Goal: Use online tool/utility: Utilize a website feature to perform a specific function

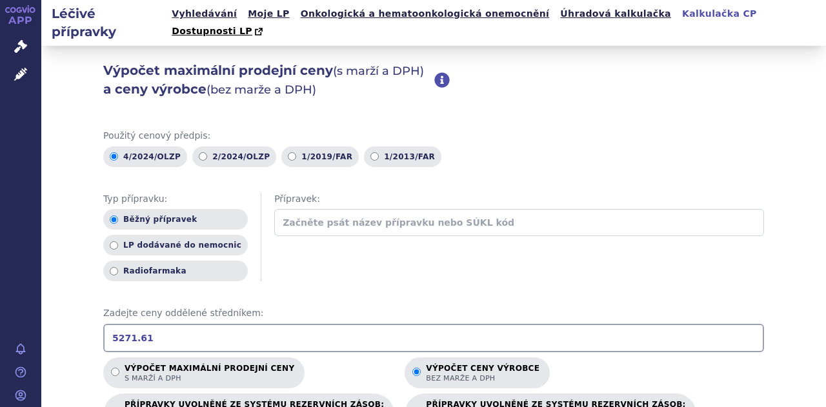
scroll to position [194, 0]
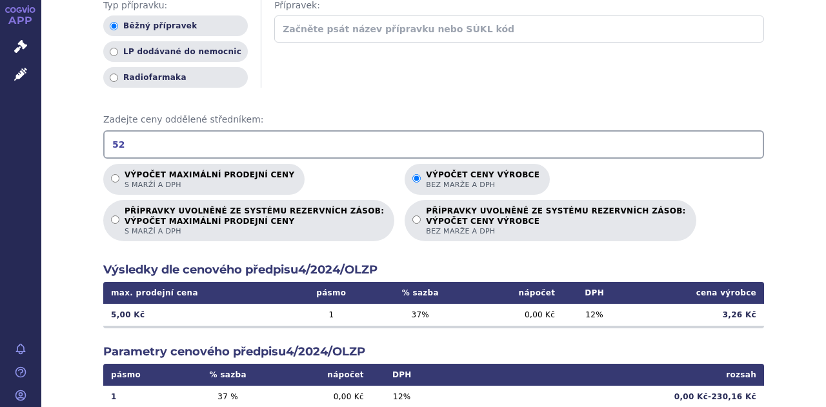
type input "5"
type input "207.36"
